Goal: Task Accomplishment & Management: Use online tool/utility

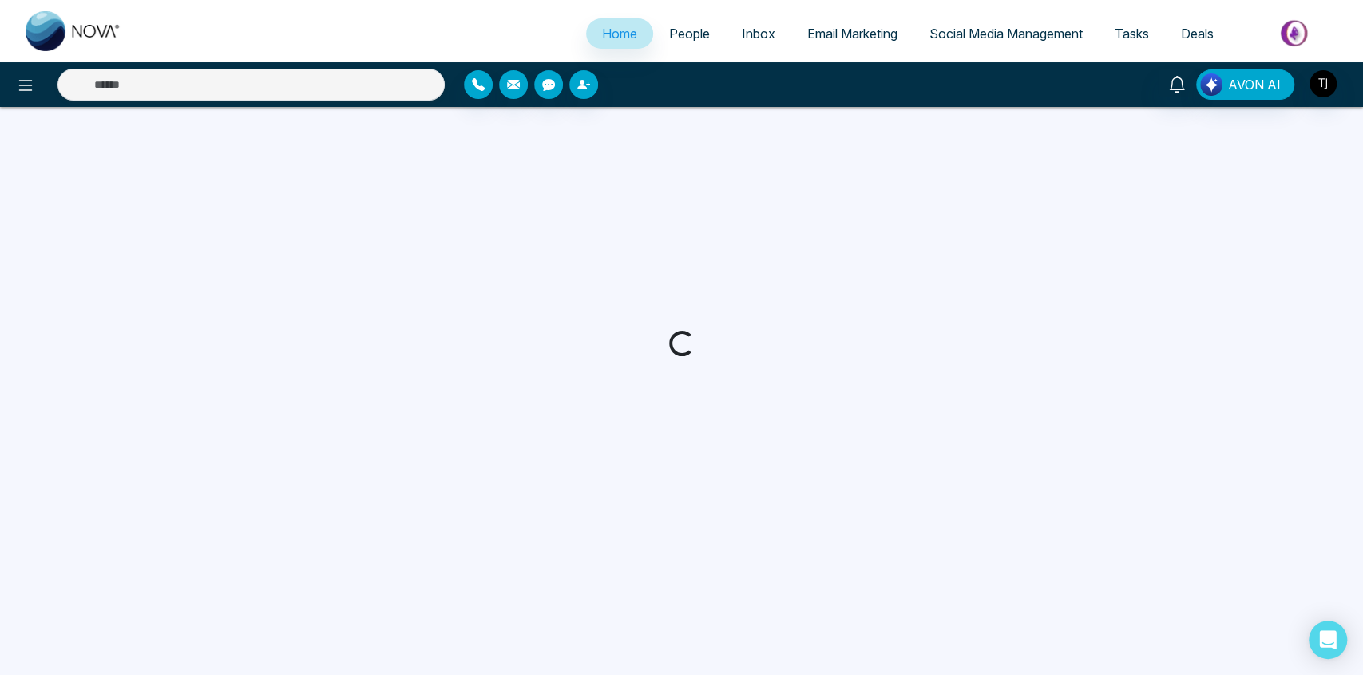
select select "*"
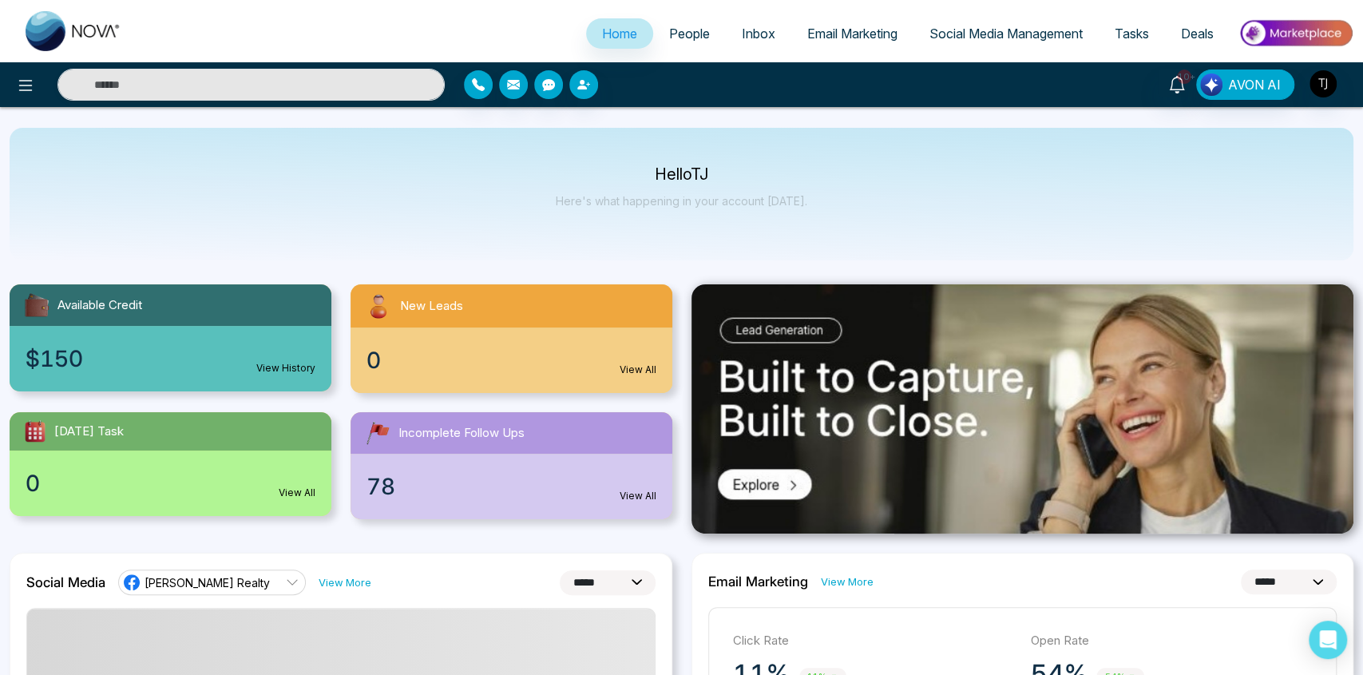
click at [819, 36] on span "Email Marketing" at bounding box center [852, 34] width 90 height 16
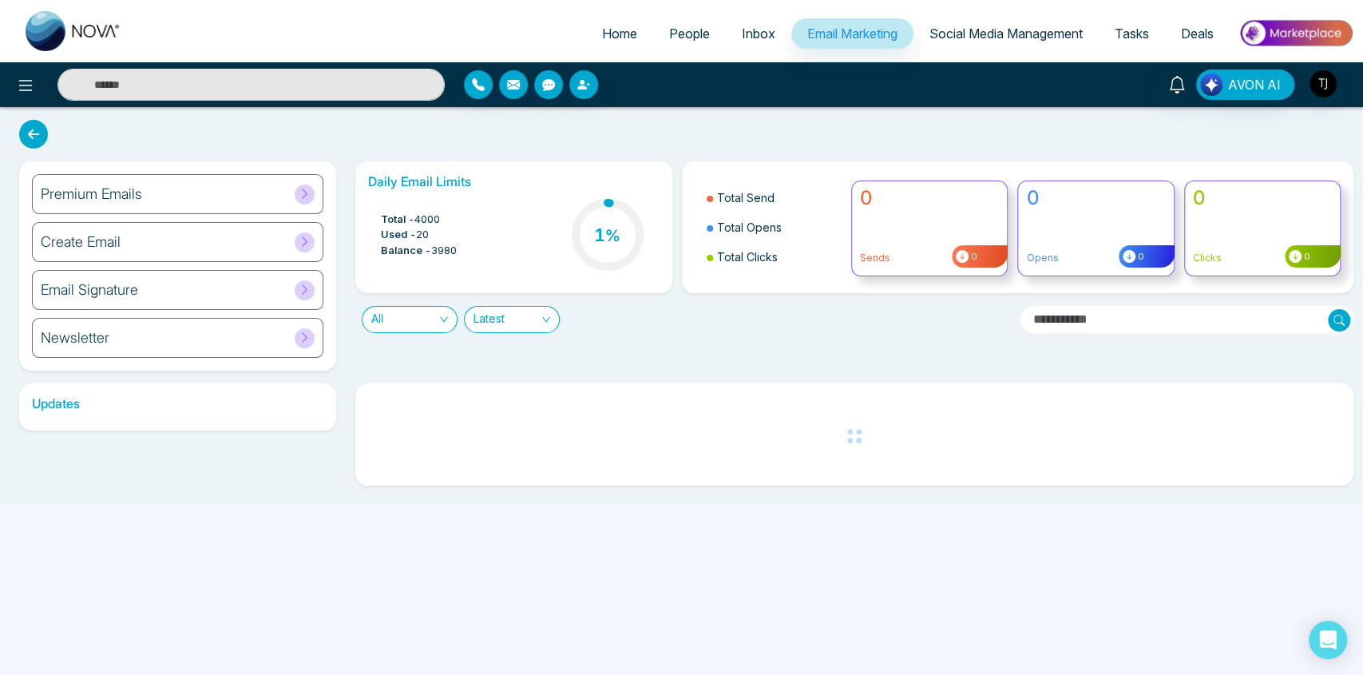
click at [192, 206] on div "Premium Emails" at bounding box center [177, 194] width 291 height 40
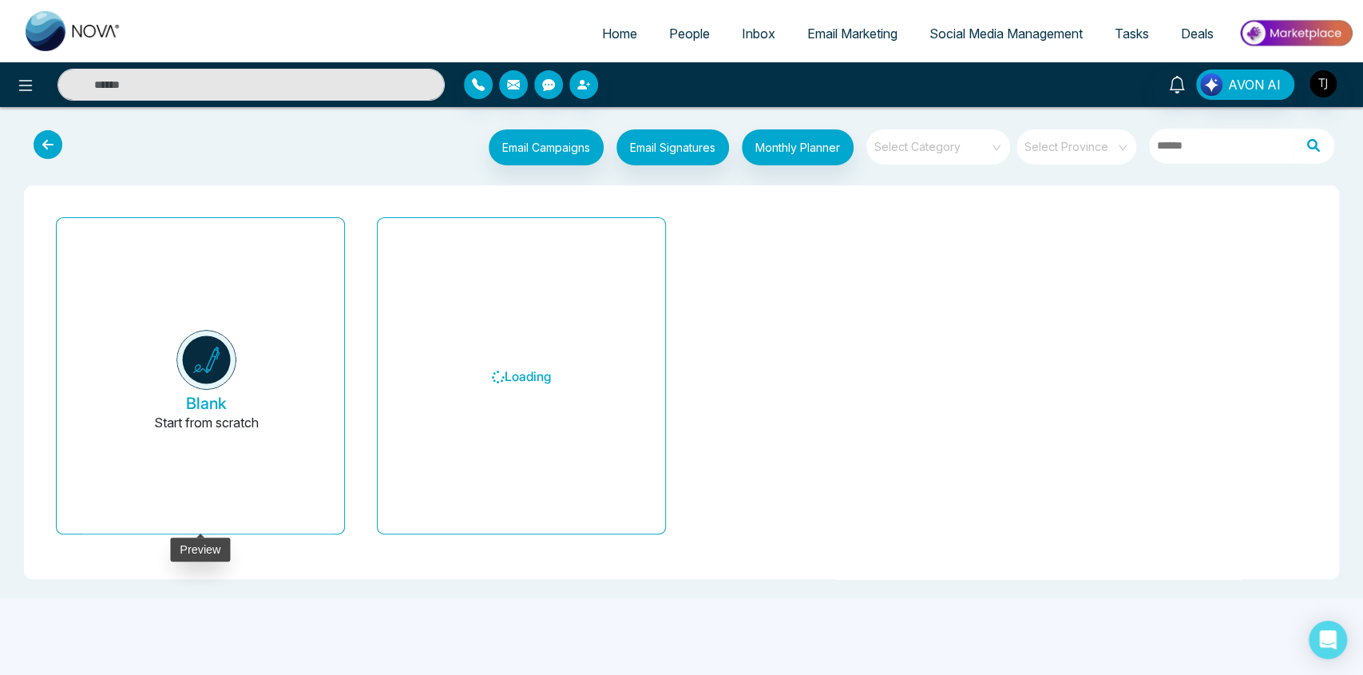
click at [259, 389] on button "Blank Start from scratch" at bounding box center [206, 382] width 249 height 303
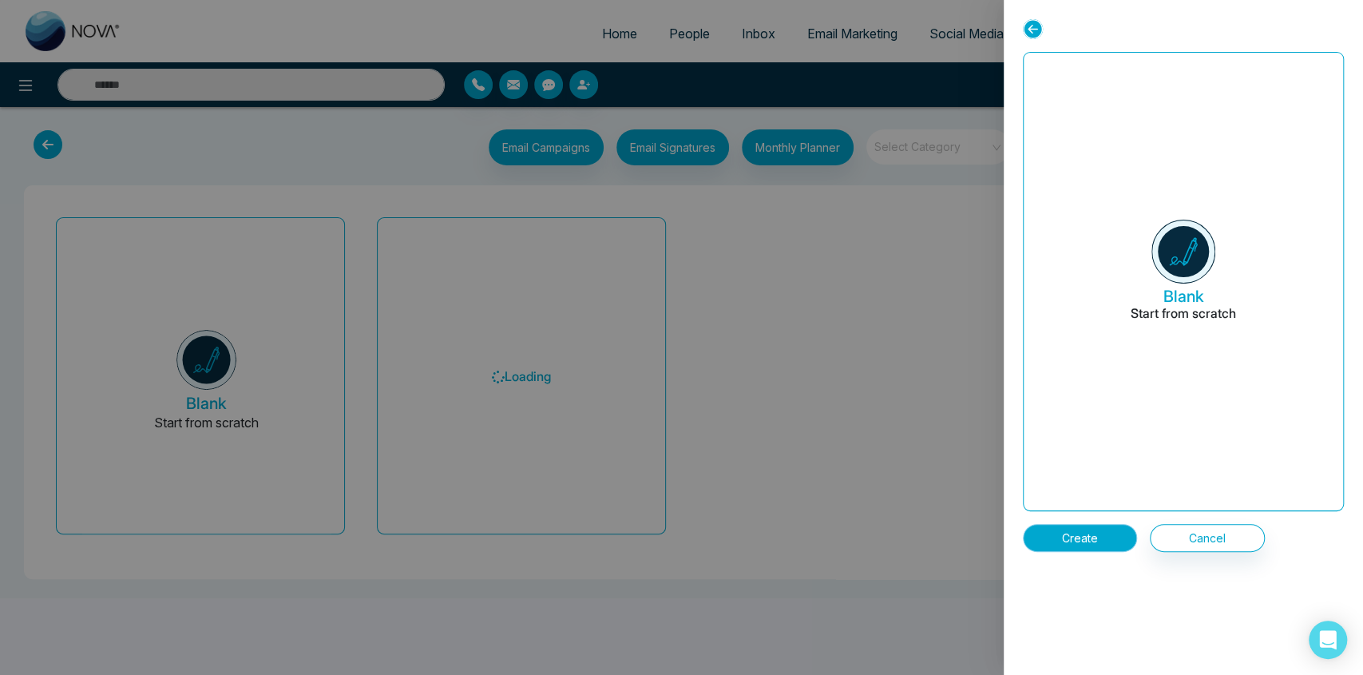
click at [1118, 540] on button "Create" at bounding box center [1080, 538] width 114 height 28
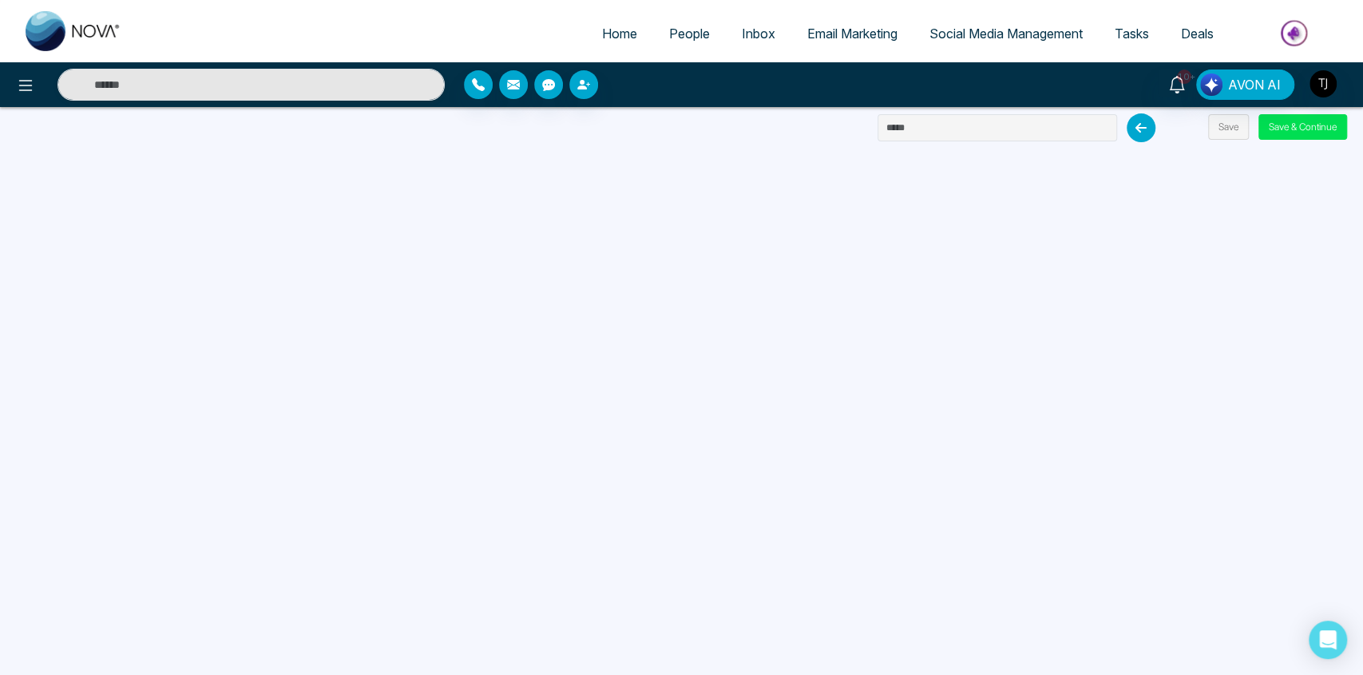
click at [819, 29] on span "Email Marketing" at bounding box center [852, 34] width 90 height 16
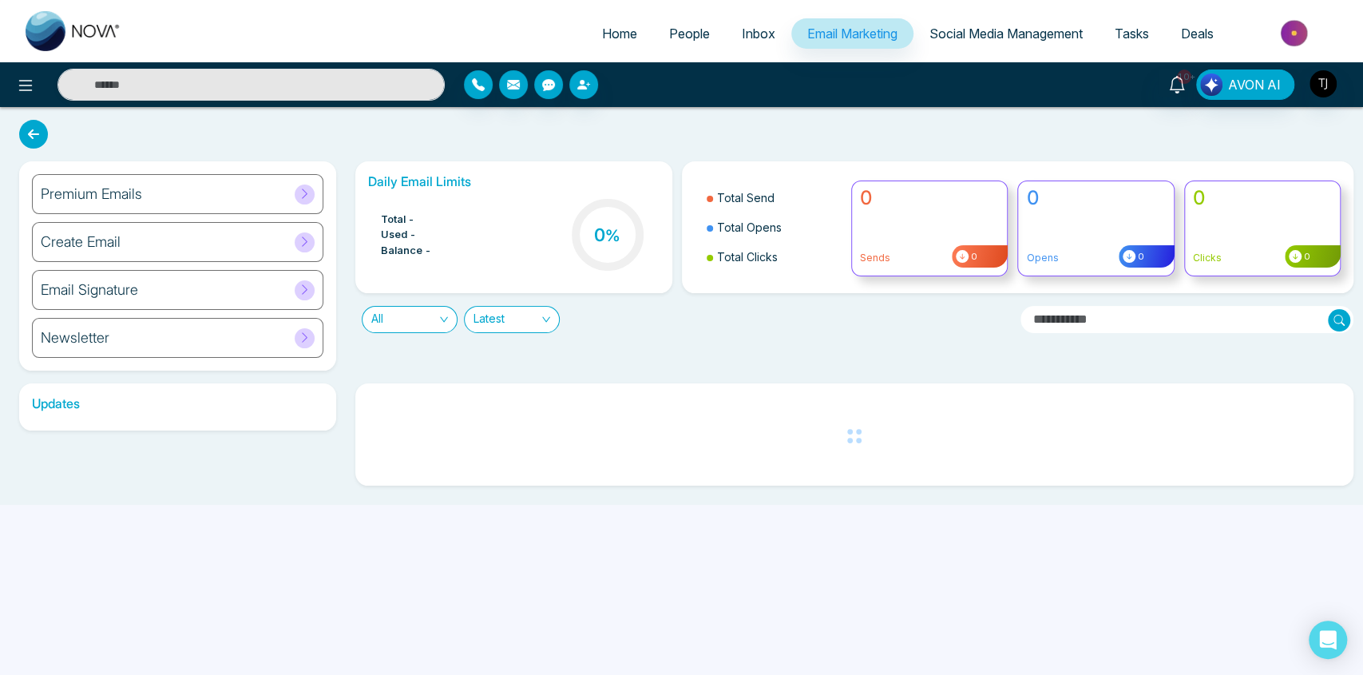
click at [128, 240] on div "Create Email" at bounding box center [177, 242] width 291 height 40
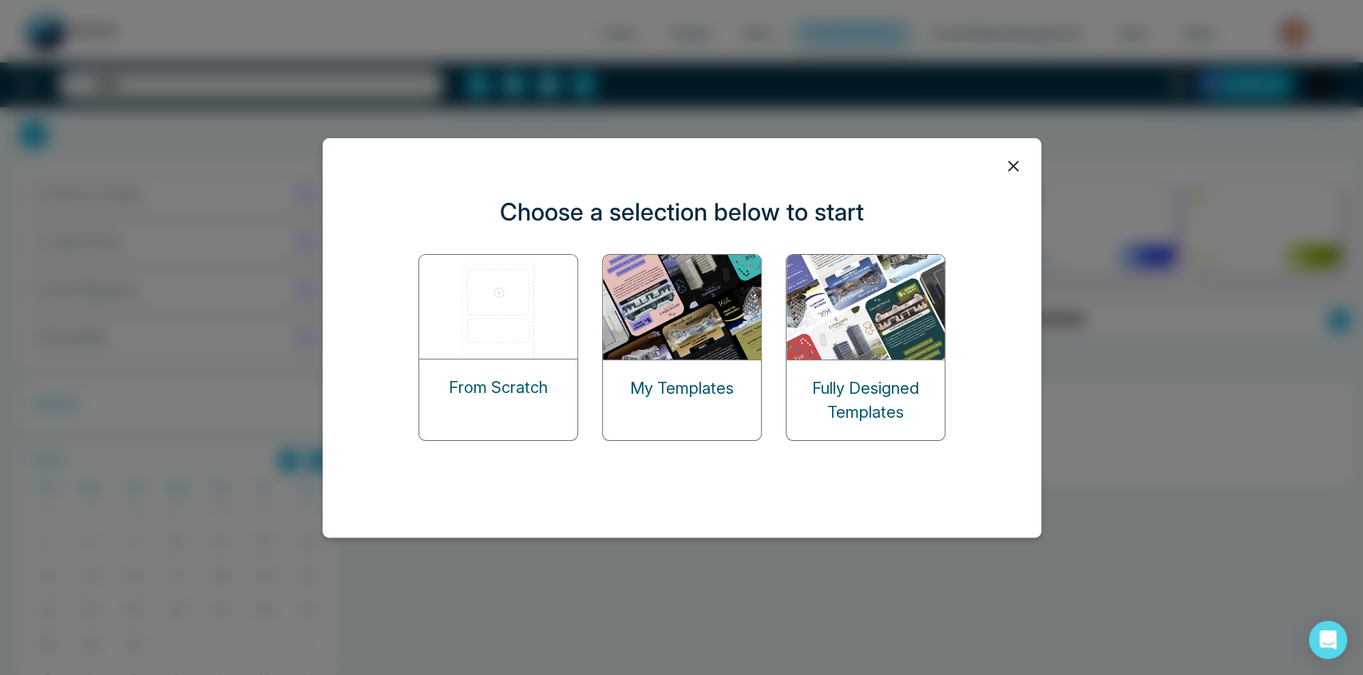
click at [517, 330] on img at bounding box center [499, 307] width 160 height 104
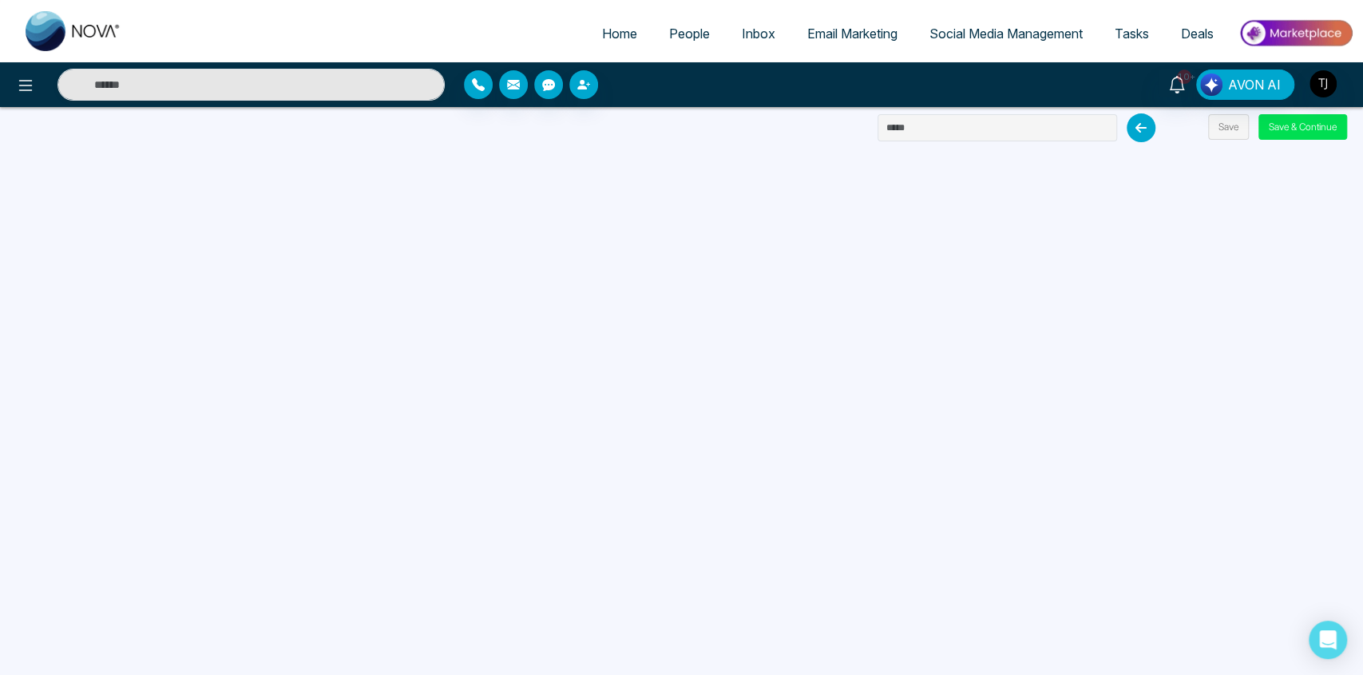
click at [1198, 26] on span "Deals" at bounding box center [1197, 34] width 33 height 16
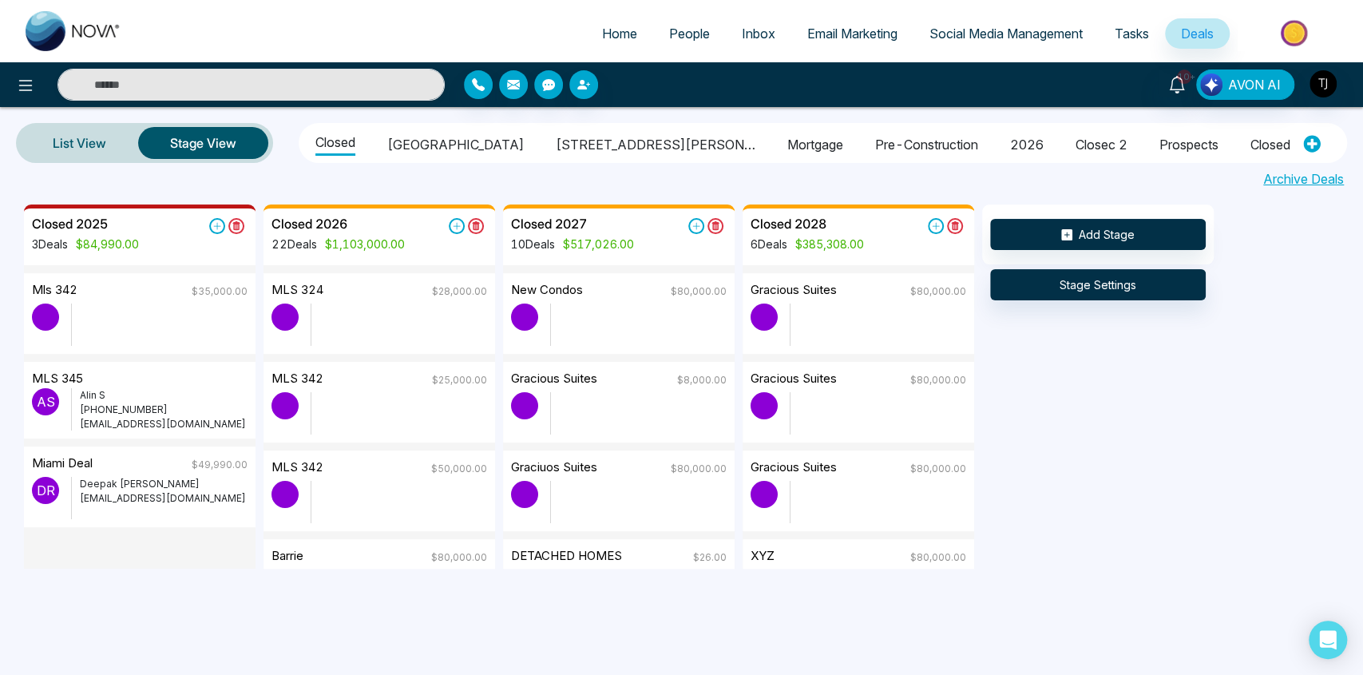
click at [1136, 36] on span "Tasks" at bounding box center [1131, 34] width 34 height 16
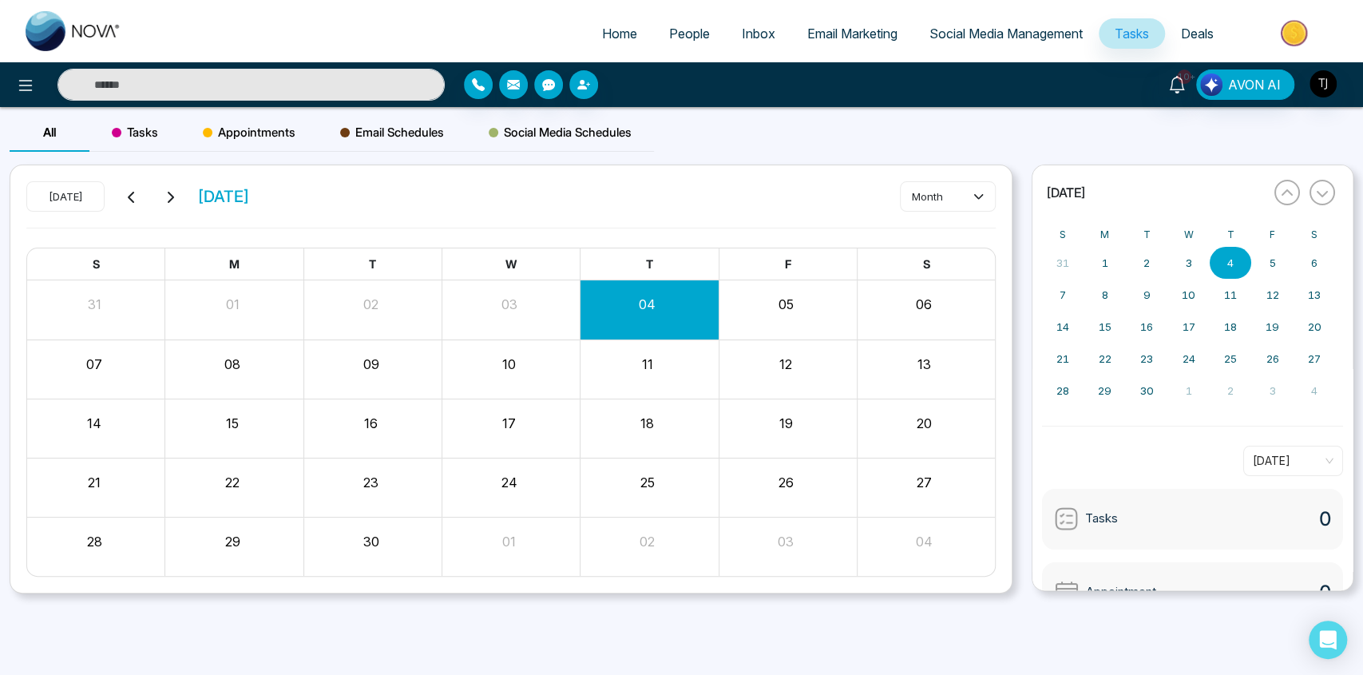
click at [1040, 32] on span "Social Media Management" at bounding box center [1005, 34] width 153 height 16
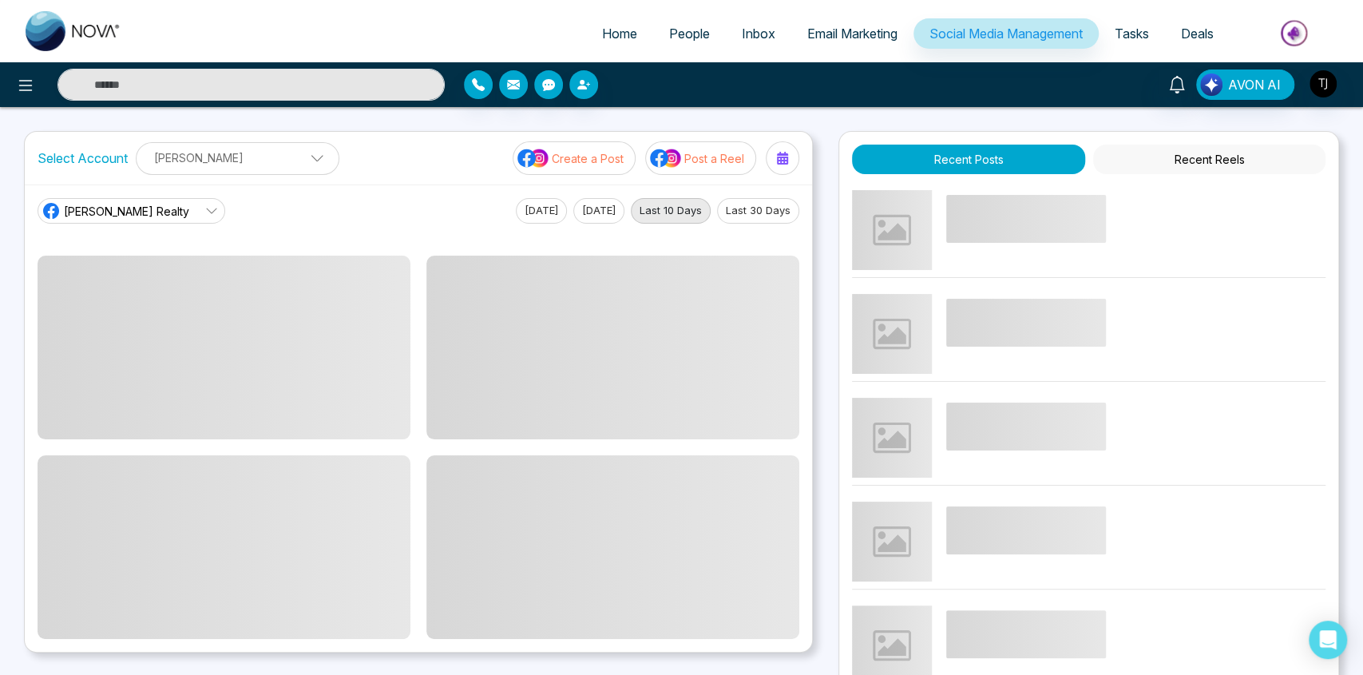
click at [853, 28] on span "Email Marketing" at bounding box center [852, 34] width 90 height 16
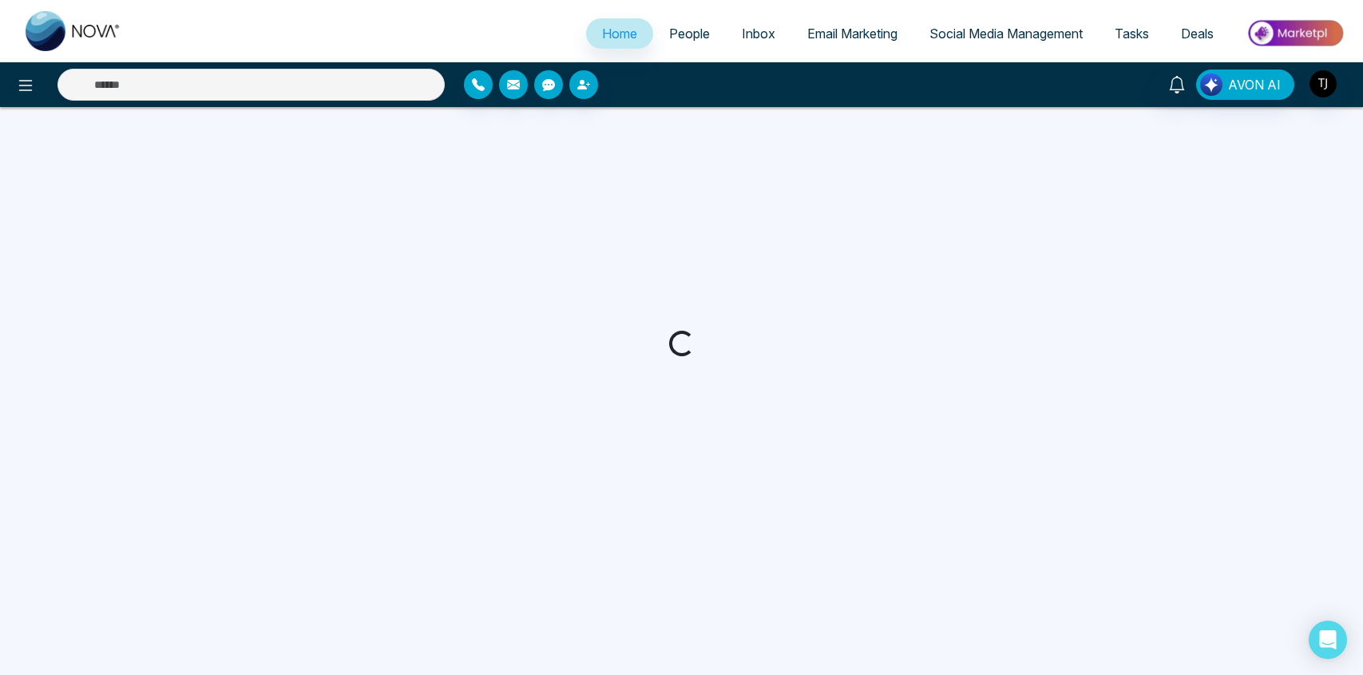
select select "*"
